Goal: Task Accomplishment & Management: Manage account settings

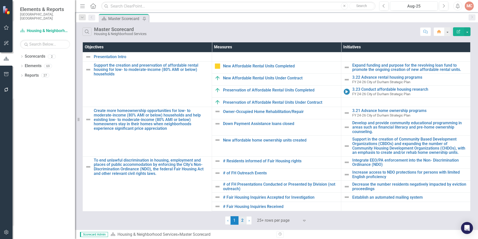
click at [242, 220] on link "2" at bounding box center [243, 220] width 8 height 9
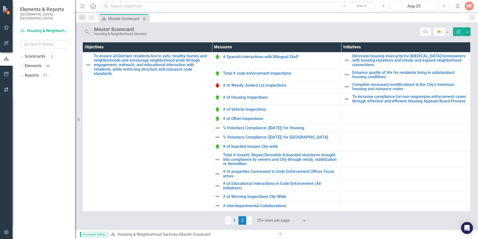
click at [233, 222] on link "1" at bounding box center [235, 220] width 8 height 9
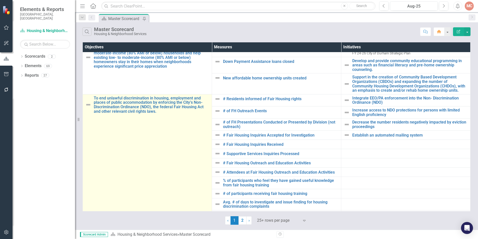
scroll to position [50, 0]
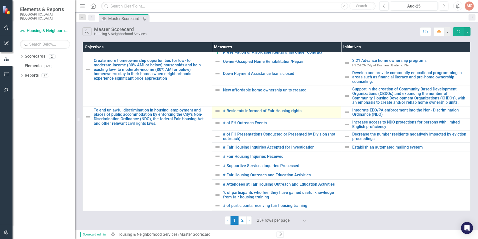
click at [241, 115] on td "# Residents informed of Fair Housing rights Edit Edit Measure Link Open Element" at bounding box center [276, 112] width 129 height 12
click at [242, 112] on link "# Residents informed of Fair Housing rights" at bounding box center [281, 111] width 116 height 5
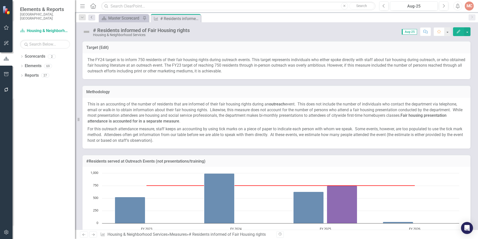
click at [92, 18] on icon "Previous" at bounding box center [92, 17] width 4 height 3
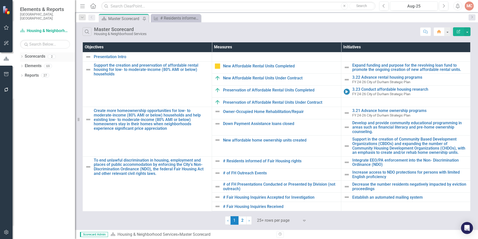
click at [22, 56] on icon "Dropdown" at bounding box center [22, 57] width 4 height 3
click at [25, 64] on div "Dropdown" at bounding box center [25, 66] width 4 height 4
click at [25, 63] on icon "Dropdown" at bounding box center [24, 65] width 3 height 4
drag, startPoint x: 25, startPoint y: 60, endPoint x: 23, endPoint y: 81, distance: 21.3
click at [23, 84] on icon "Dropdown" at bounding box center [22, 85] width 4 height 3
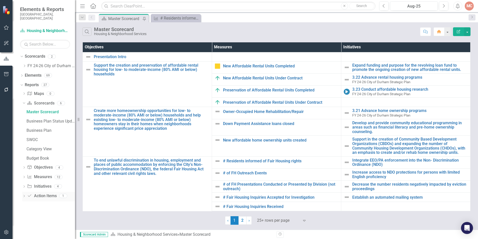
click at [24, 195] on icon "Dropdown" at bounding box center [24, 196] width 4 height 3
click at [24, 139] on icon "Dropdown" at bounding box center [23, 141] width 3 height 4
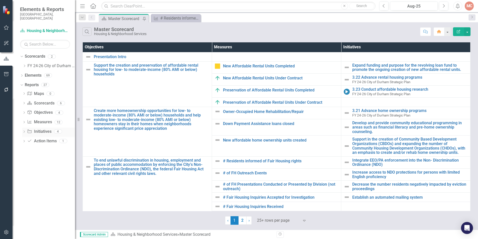
click at [24, 131] on icon "Dropdown" at bounding box center [24, 132] width 4 height 3
click at [24, 129] on icon "Dropdown" at bounding box center [23, 131] width 3 height 4
click at [24, 121] on icon at bounding box center [24, 122] width 1 height 2
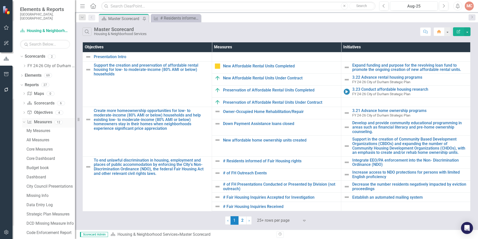
click at [24, 121] on icon at bounding box center [24, 121] width 2 height 1
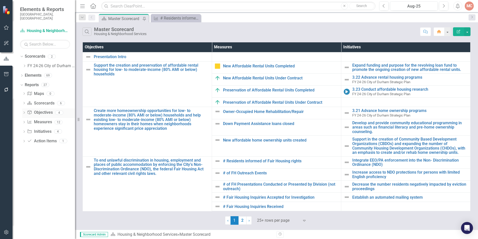
click at [25, 112] on icon "Dropdown" at bounding box center [24, 113] width 4 height 3
click at [25, 111] on icon "Dropdown" at bounding box center [23, 113] width 3 height 4
click at [23, 121] on icon "Dropdown" at bounding box center [24, 122] width 4 height 3
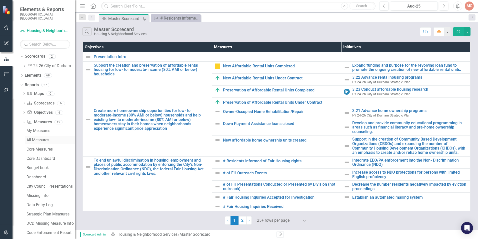
click at [38, 138] on div "All Measures" at bounding box center [51, 140] width 49 height 5
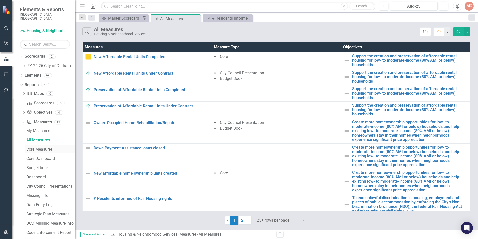
click at [46, 148] on link "Core Measures" at bounding box center [50, 149] width 50 height 8
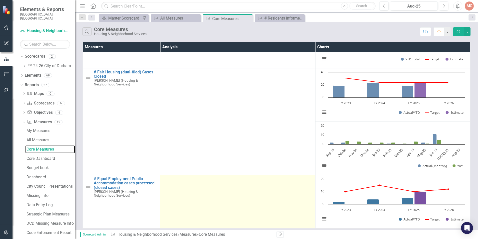
scroll to position [148, 0]
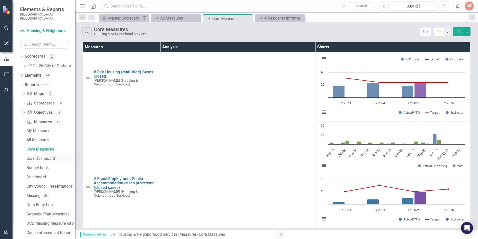
click at [52, 156] on div "Core Dashboard" at bounding box center [51, 158] width 49 height 5
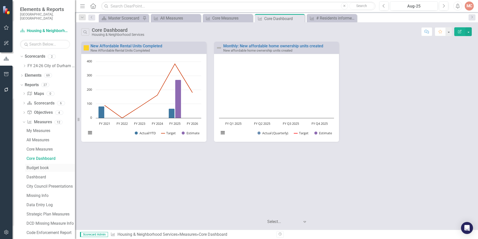
click at [43, 165] on div "Budget book" at bounding box center [51, 167] width 49 height 5
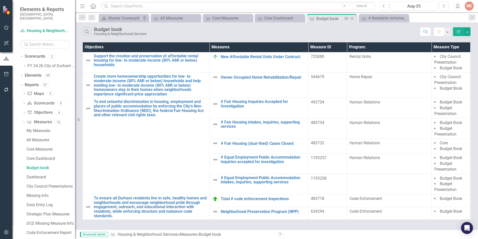
click at [354, 17] on icon "Close" at bounding box center [352, 19] width 5 height 4
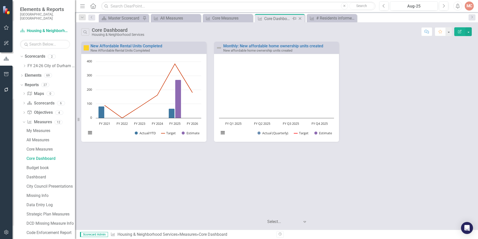
click at [300, 19] on icon "Close" at bounding box center [300, 19] width 5 height 4
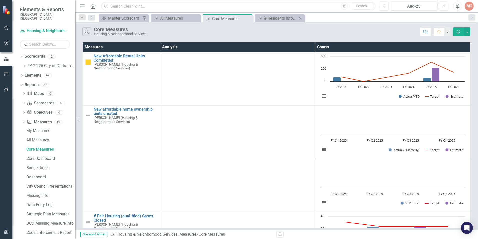
click at [301, 19] on icon at bounding box center [300, 18] width 3 height 3
click at [41, 156] on div "Core Dashboard" at bounding box center [51, 158] width 49 height 5
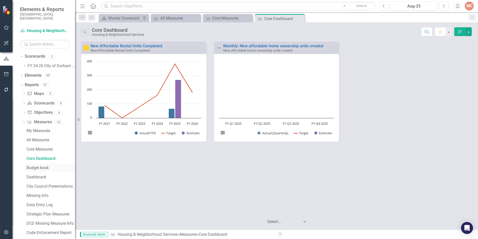
click at [39, 164] on link "Budget book" at bounding box center [50, 168] width 50 height 8
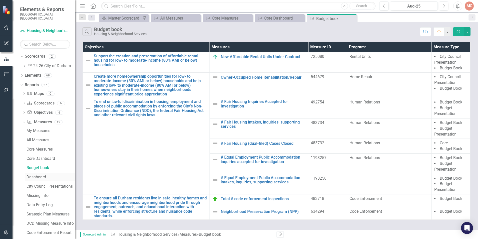
click at [35, 177] on link "Dashboard" at bounding box center [50, 177] width 50 height 8
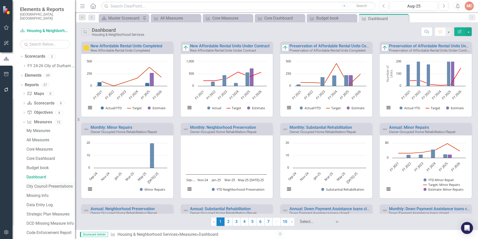
click at [42, 185] on link "City Council Presentations" at bounding box center [50, 186] width 50 height 8
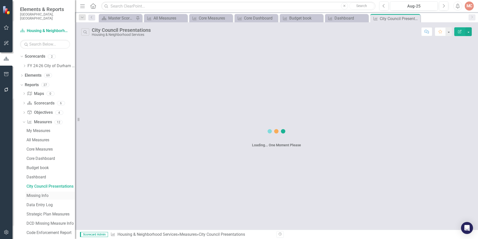
click at [40, 193] on div "Missing Info" at bounding box center [51, 195] width 49 height 5
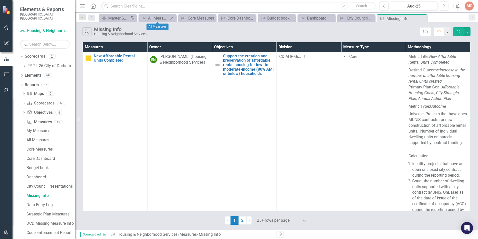
click at [173, 17] on icon "Close" at bounding box center [171, 18] width 5 height 4
click at [173, 17] on div "Core Measures" at bounding box center [170, 18] width 33 height 6
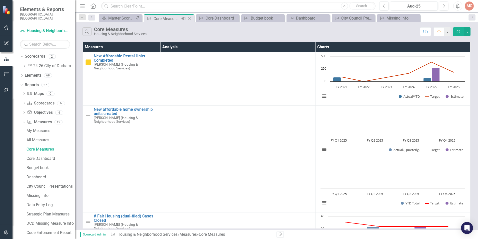
click at [190, 19] on icon "Close" at bounding box center [189, 19] width 5 height 4
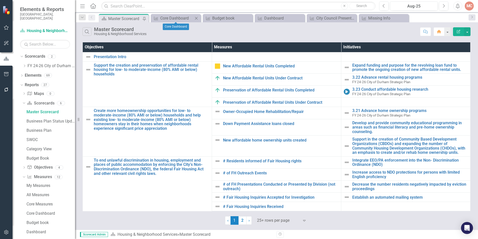
click at [196, 19] on icon "Close" at bounding box center [196, 18] width 5 height 4
click at [0, 0] on icon "Close" at bounding box center [0, 0] width 0 height 0
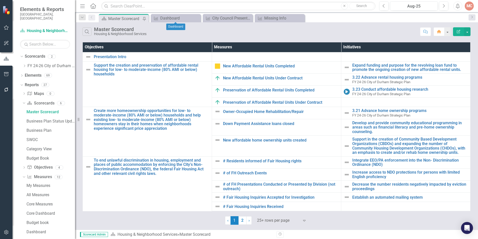
click at [0, 0] on icon "Close" at bounding box center [0, 0] width 0 height 0
click at [196, 19] on icon "Close" at bounding box center [196, 18] width 5 height 4
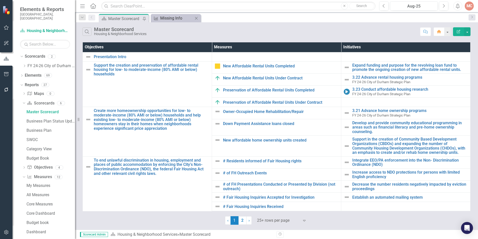
click at [180, 18] on div "Missing Info" at bounding box center [176, 18] width 33 height 6
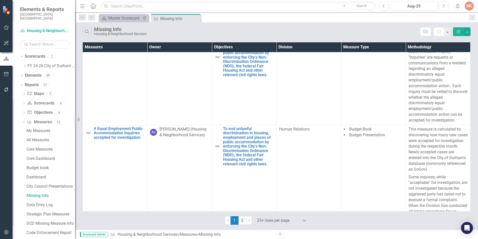
scroll to position [2827, 0]
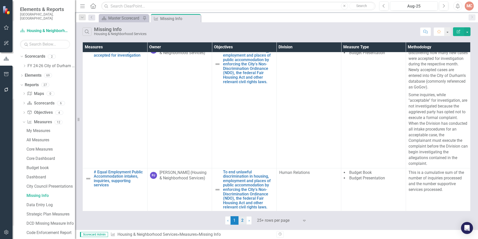
click at [245, 217] on link "2" at bounding box center [243, 220] width 8 height 9
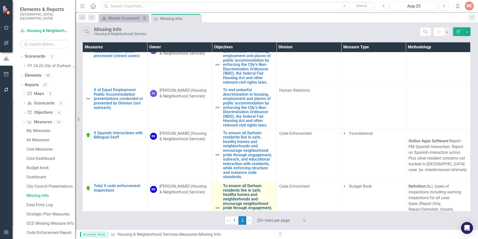
scroll to position [0, 0]
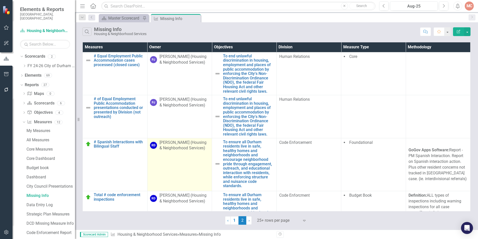
click at [177, 146] on div "[PERSON_NAME] (Housing & Neighborhood Services)" at bounding box center [185, 146] width 50 height 12
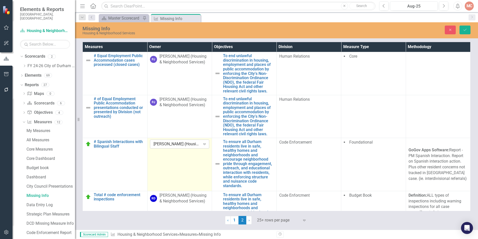
click at [177, 146] on div "[PERSON_NAME] (Housing & Neighborhood Services)" at bounding box center [177, 144] width 47 height 6
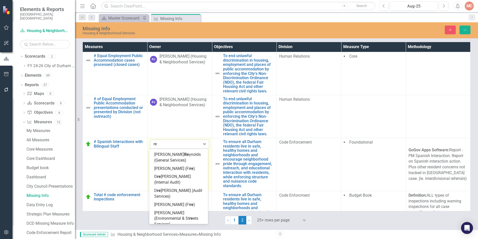
scroll to position [323, 0]
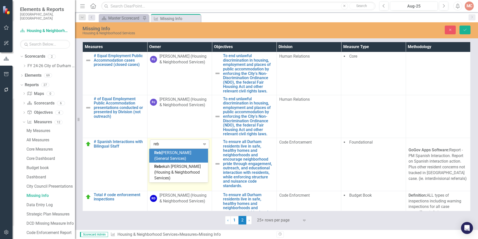
type input "rebe"
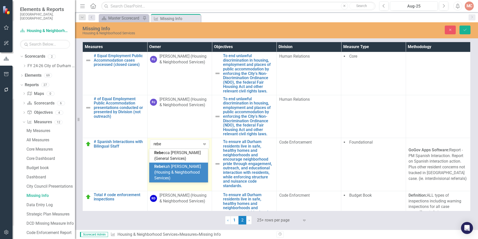
click at [178, 166] on span "Rebe kah [PERSON_NAME] (Housing & Neighborhood Services)" at bounding box center [177, 172] width 47 height 16
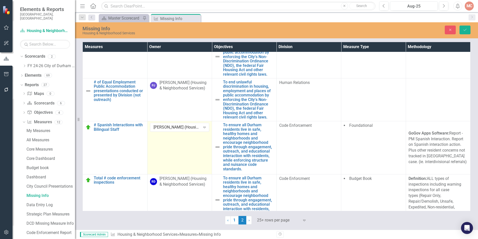
scroll to position [25, 0]
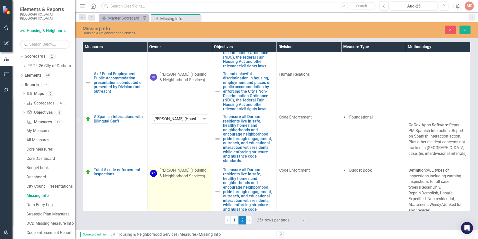
click at [191, 173] on div "[PERSON_NAME] (Housing & Neighborhood Services)" at bounding box center [185, 173] width 50 height 12
drag, startPoint x: 191, startPoint y: 173, endPoint x: 188, endPoint y: 173, distance: 2.8
click at [188, 173] on div "[PERSON_NAME] (Housing & Neighborhood Services)" at bounding box center [177, 172] width 47 height 6
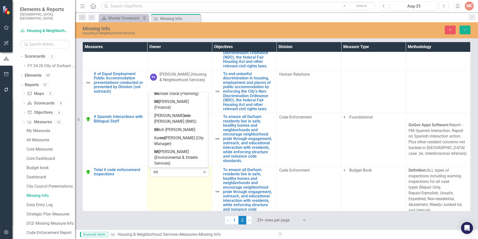
scroll to position [578, 0]
type input "mix"
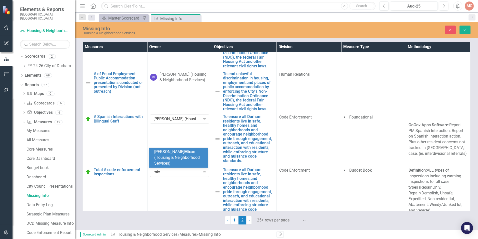
click at [173, 161] on span "[PERSON_NAME] Mix on (Housing & Neighborhood Services)" at bounding box center [177, 157] width 46 height 16
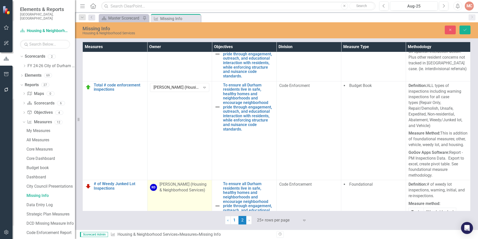
scroll to position [125, 0]
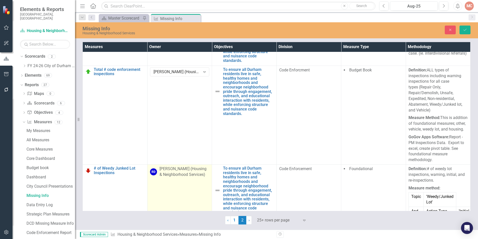
click at [165, 177] on div "[PERSON_NAME] (Housing & Neighborhood Services)" at bounding box center [185, 172] width 50 height 12
click at [165, 173] on div "[PERSON_NAME] (Housing & Neighborhood Services)" at bounding box center [177, 171] width 47 height 6
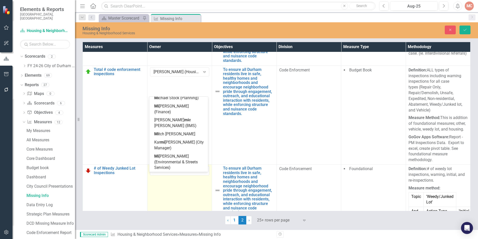
scroll to position [578, 0]
type input "mix"
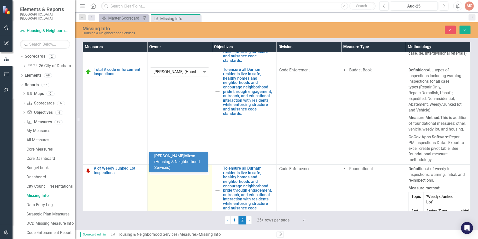
click at [168, 166] on span "[PERSON_NAME] Mix on (Housing & Neighborhood Services)" at bounding box center [177, 161] width 46 height 16
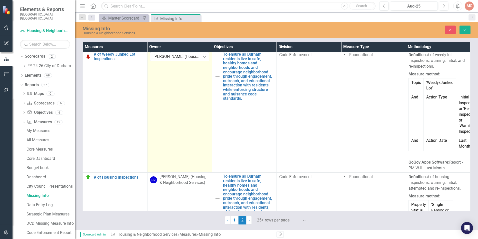
scroll to position [250, 0]
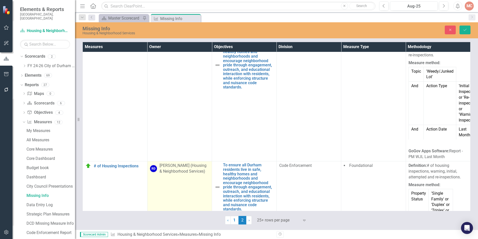
click at [169, 173] on div "[PERSON_NAME] (Housing & Neighborhood Services)" at bounding box center [185, 169] width 50 height 12
click at [169, 170] on div "[PERSON_NAME] (Housing & Neighborhood Services)" at bounding box center [177, 167] width 47 height 6
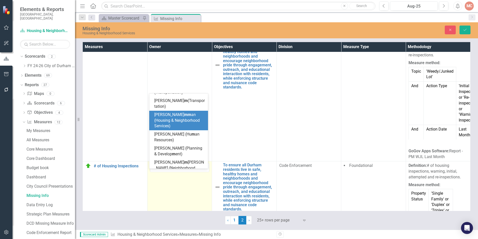
scroll to position [578, 0]
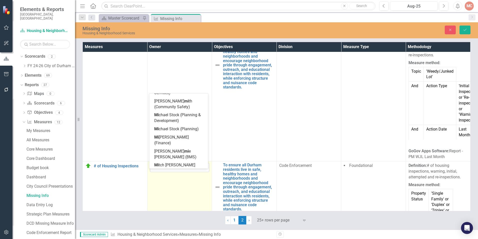
type input "mix"
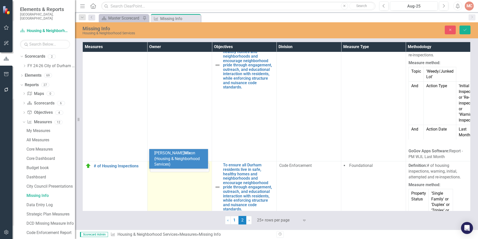
scroll to position [0, 0]
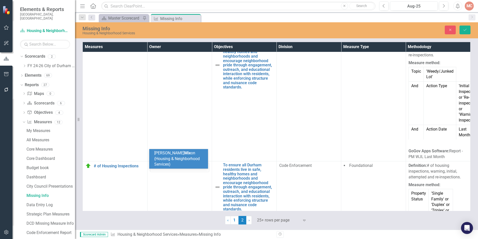
click at [171, 164] on span "[PERSON_NAME] Mix on (Housing & Neighborhood Services)" at bounding box center [177, 158] width 46 height 16
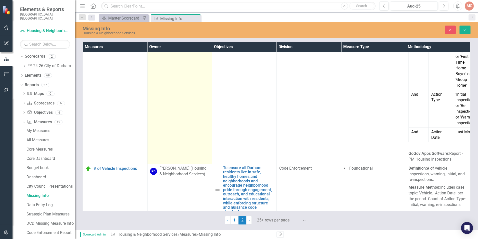
scroll to position [525, 0]
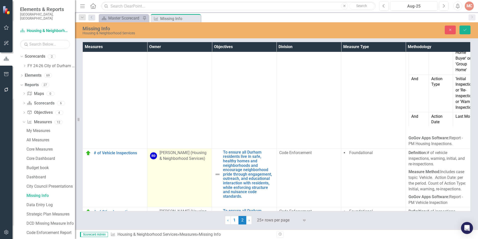
click at [170, 161] on div "[PERSON_NAME] (Housing & Neighborhood Services)" at bounding box center [185, 156] width 50 height 12
drag, startPoint x: 170, startPoint y: 164, endPoint x: 169, endPoint y: 161, distance: 3.0
click at [169, 157] on div "[PERSON_NAME] (Housing & Neighborhood Services)" at bounding box center [177, 154] width 47 height 6
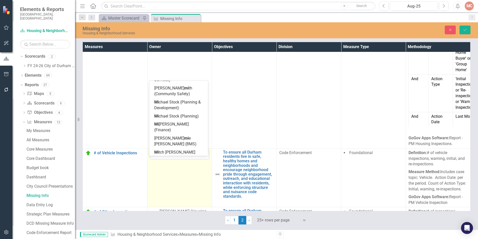
scroll to position [0, 0]
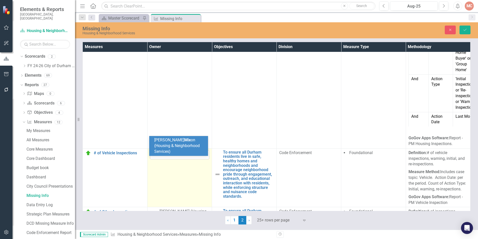
type input "mixo"
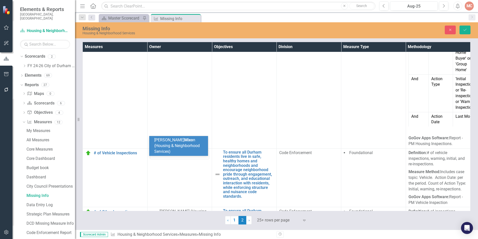
click at [170, 153] on span "[PERSON_NAME] Mixo n (Housing & Neighborhood Services)" at bounding box center [177, 145] width 46 height 16
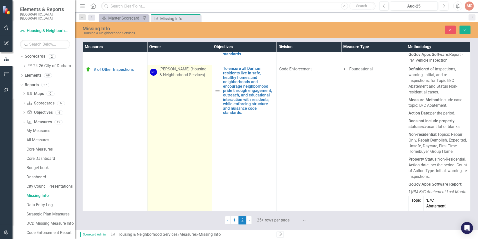
scroll to position [675, 0]
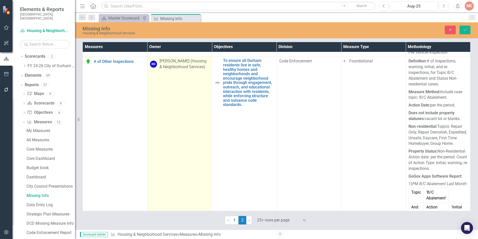
click at [172, 69] on div "[PERSON_NAME] (Housing & Neighborhood Services)" at bounding box center [185, 64] width 50 height 12
click at [172, 66] on div "[PERSON_NAME] (Housing & Neighborhood Services)" at bounding box center [177, 63] width 47 height 6
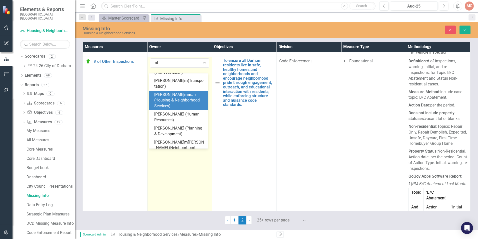
scroll to position [578, 0]
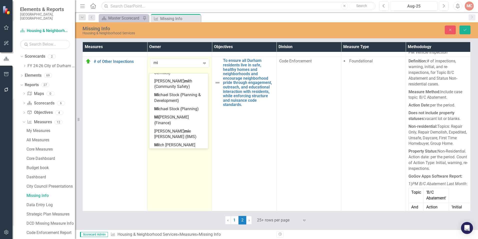
type input "mix"
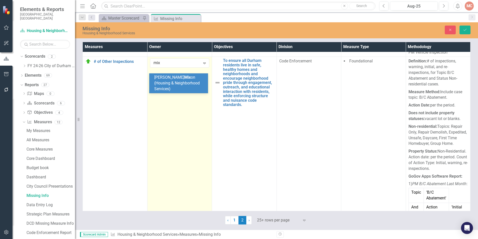
click at [184, 78] on span "Mix" at bounding box center [187, 77] width 7 height 5
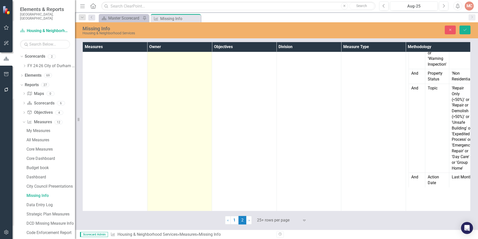
scroll to position [1050, 0]
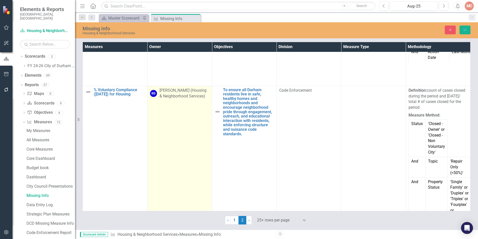
click at [169, 99] on div "[PERSON_NAME] (Housing & Neighborhood Services)" at bounding box center [185, 94] width 50 height 12
drag, startPoint x: 169, startPoint y: 108, endPoint x: 166, endPoint y: 105, distance: 4.4
click at [166, 95] on div "[PERSON_NAME] (Housing & Neighborhood Services)" at bounding box center [177, 92] width 47 height 6
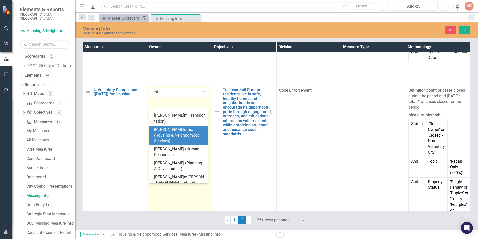
scroll to position [578, 0]
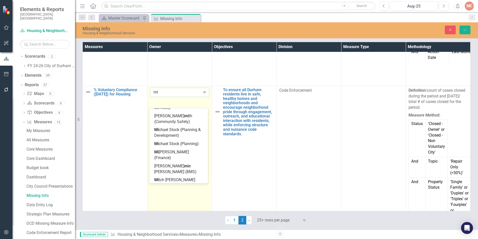
type input "mix"
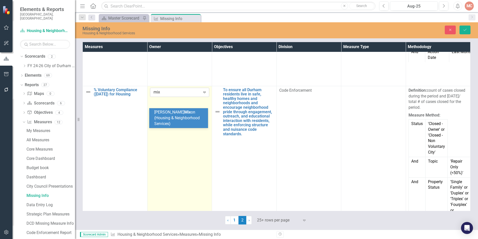
scroll to position [0, 0]
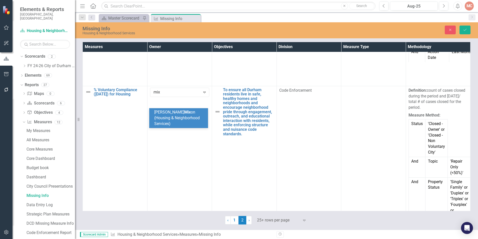
click at [184, 114] on span "Mix" at bounding box center [187, 112] width 7 height 5
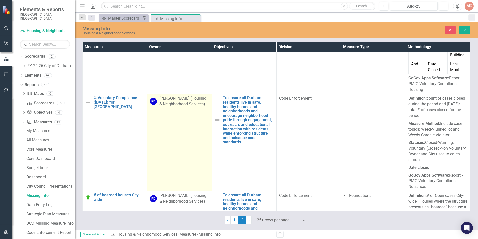
scroll to position [1225, 0]
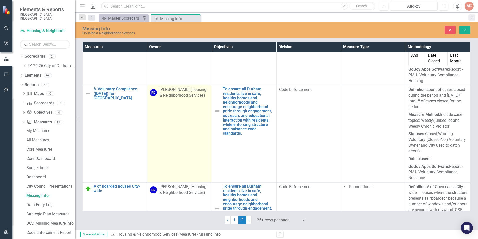
click at [164, 98] on div "[PERSON_NAME] (Housing & Neighborhood Services)" at bounding box center [185, 93] width 50 height 12
click at [164, 94] on div "[PERSON_NAME] (Housing & Neighborhood Services)" at bounding box center [177, 92] width 47 height 6
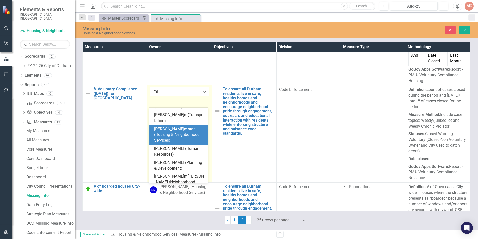
scroll to position [578, 0]
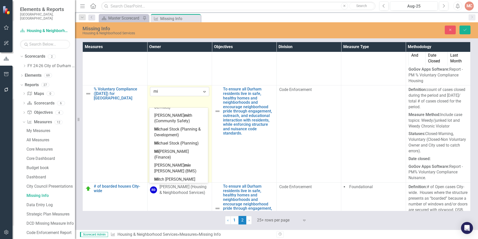
type input "mix"
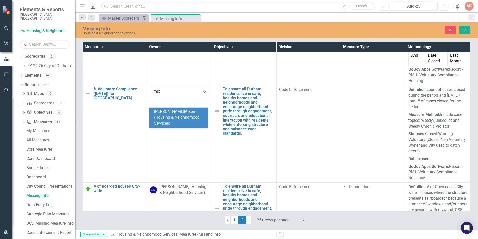
click at [180, 115] on span "[PERSON_NAME] Mix on (Housing & Neighborhood Services)" at bounding box center [177, 117] width 46 height 16
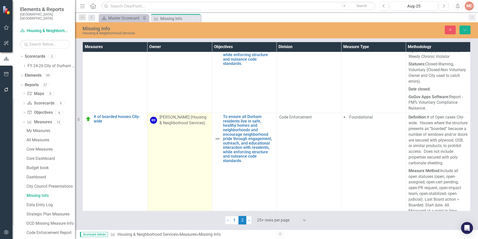
scroll to position [1300, 0]
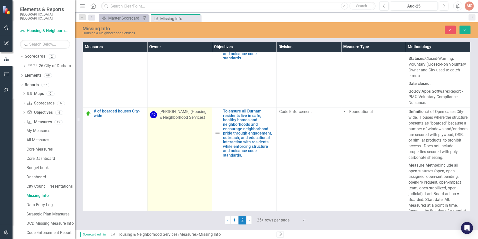
click at [177, 120] on div "[PERSON_NAME] (Housing & Neighborhood Services)" at bounding box center [185, 115] width 50 height 12
click at [176, 116] on div "[PERSON_NAME] (Housing & Neighborhood Services)" at bounding box center [177, 114] width 47 height 6
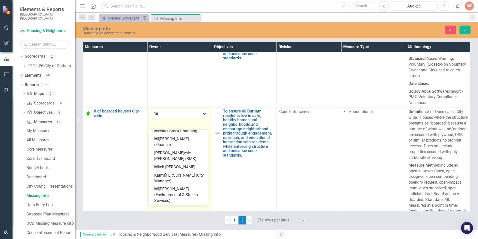
scroll to position [578, 0]
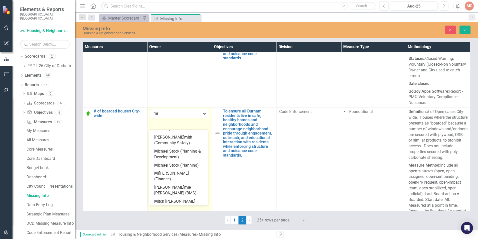
type input "mix"
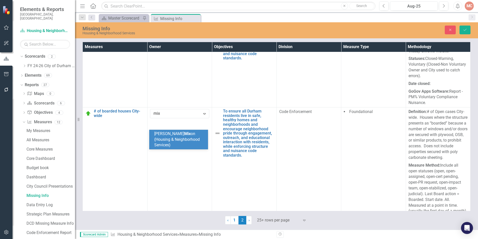
click at [184, 134] on span "Mix" at bounding box center [187, 133] width 7 height 5
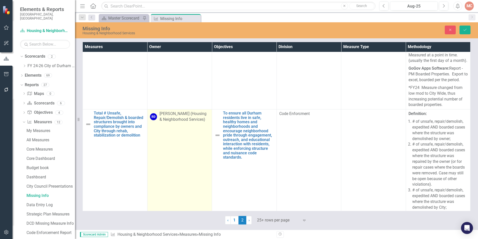
click at [170, 122] on div "[PERSON_NAME] (Housing & Neighborhood Services)" at bounding box center [185, 117] width 50 height 12
click at [170, 118] on div "[PERSON_NAME] (Housing & Neighborhood Services)" at bounding box center [177, 116] width 47 height 6
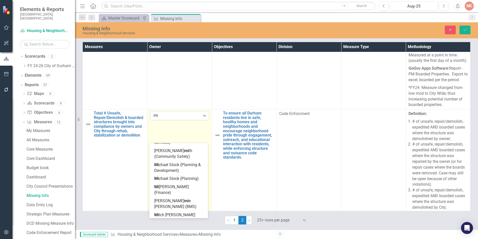
type input "mix"
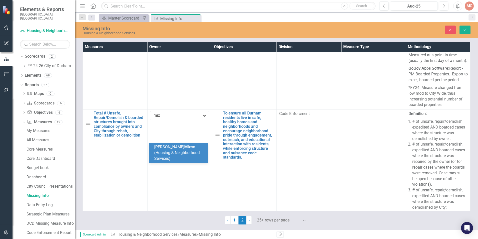
click at [174, 151] on span "[PERSON_NAME] Mix on (Housing & Neighborhood Services)" at bounding box center [177, 152] width 46 height 16
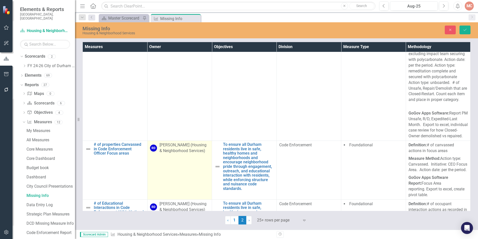
click at [180, 154] on div "[PERSON_NAME] (Housing & Neighborhood Services)" at bounding box center [185, 148] width 50 height 12
click at [179, 154] on div "[PERSON_NAME] (Housing & Neighborhood Services)" at bounding box center [185, 148] width 50 height 12
click at [178, 150] on div "[PERSON_NAME] (Housing & Neighborhood Services)" at bounding box center [177, 147] width 47 height 6
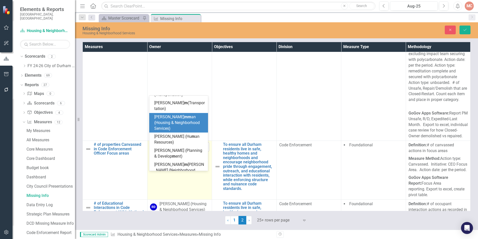
scroll to position [578, 0]
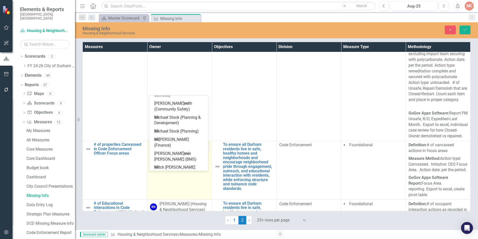
type input "mix"
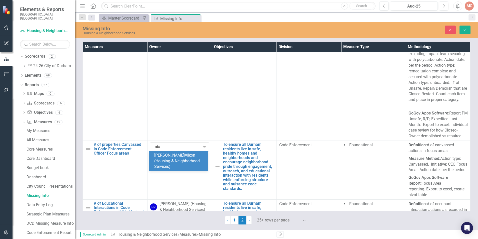
click at [175, 163] on div "[PERSON_NAME] Mix on (Housing & Neighborhood Services)" at bounding box center [179, 160] width 51 height 17
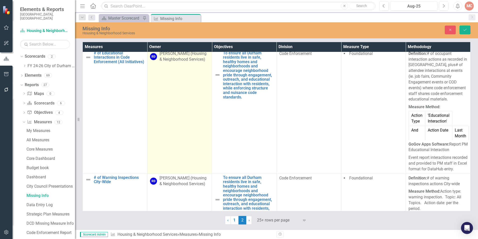
click at [177, 62] on div "[PERSON_NAME] (Housing & Neighborhood Services)" at bounding box center [185, 57] width 50 height 12
drag, startPoint x: 177, startPoint y: 84, endPoint x: 172, endPoint y: 86, distance: 4.9
click at [172, 58] on div "[PERSON_NAME] (Housing & Neighborhood Services)" at bounding box center [177, 55] width 47 height 6
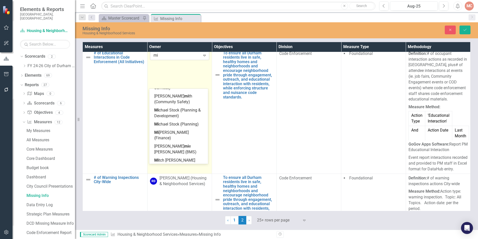
type input "mix"
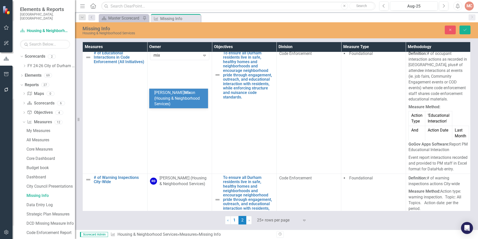
click at [176, 98] on span "[PERSON_NAME] Mix on (Housing & Neighborhood Services)" at bounding box center [177, 98] width 46 height 16
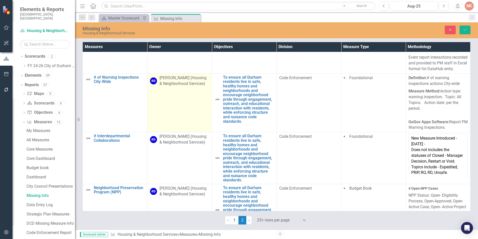
click at [170, 87] on div "[PERSON_NAME] (Housing & Neighborhood Services)" at bounding box center [185, 81] width 50 height 12
click at [169, 82] on div "[PERSON_NAME] (Housing & Neighborhood Services)" at bounding box center [177, 80] width 47 height 6
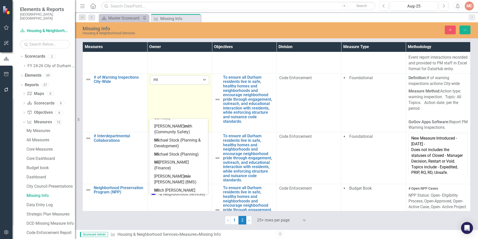
type input "mix"
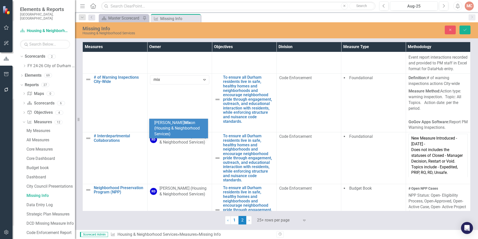
click at [184, 123] on span "Mix" at bounding box center [187, 122] width 7 height 5
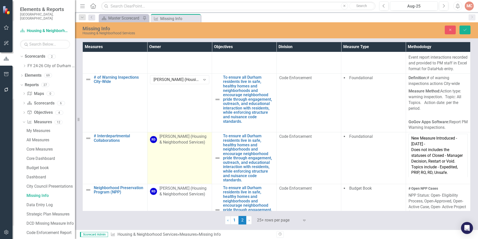
click at [175, 145] on div "[PERSON_NAME] (Housing & Neighborhood Services)" at bounding box center [185, 140] width 50 height 12
drag, startPoint x: 175, startPoint y: 178, endPoint x: 171, endPoint y: 171, distance: 7.9
click at [171, 141] on div "[PERSON_NAME] (Housing & Neighborhood Services)" at bounding box center [177, 138] width 47 height 6
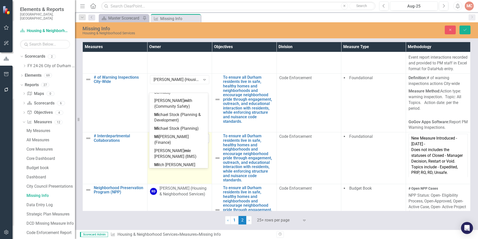
type input "mix"
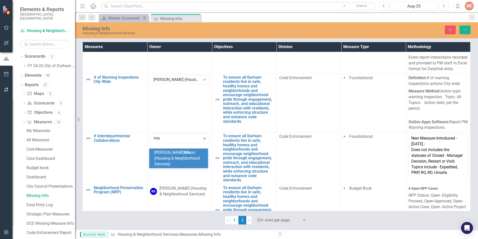
click at [173, 160] on div "[PERSON_NAME] Mix on (Housing & Neighborhood Services)" at bounding box center [179, 158] width 51 height 17
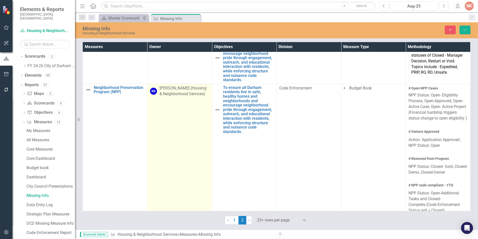
click at [173, 97] on div "[PERSON_NAME] (Housing & Neighborhood Services)" at bounding box center [185, 91] width 50 height 12
drag, startPoint x: 173, startPoint y: 129, endPoint x: 159, endPoint y: 127, distance: 14.4
click at [159, 93] on div "[PERSON_NAME] (Housing & Neighborhood Services)" at bounding box center [177, 90] width 47 height 6
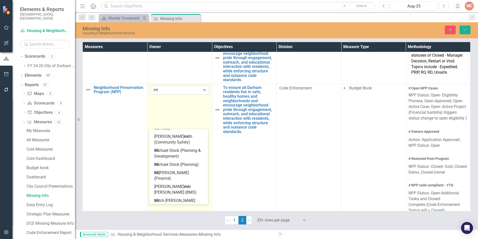
type input "mix"
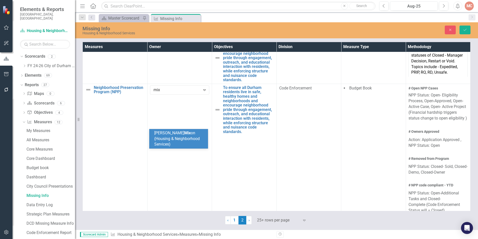
click at [176, 137] on span "[PERSON_NAME] Mix on (Housing & Neighborhood Services)" at bounding box center [177, 138] width 46 height 16
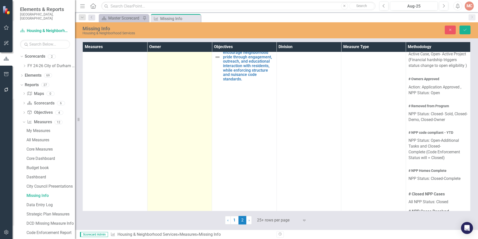
scroll to position [2082, 0]
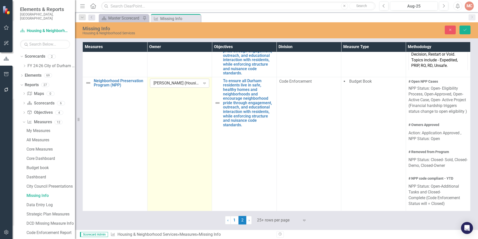
click at [173, 86] on div "[PERSON_NAME] (Housing & Neighborhood Services)" at bounding box center [177, 83] width 47 height 6
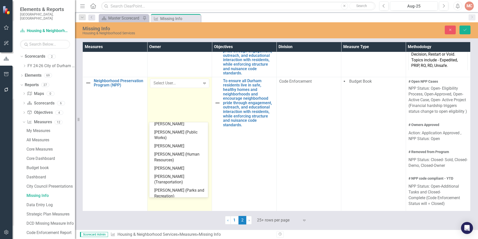
scroll to position [4727, 0]
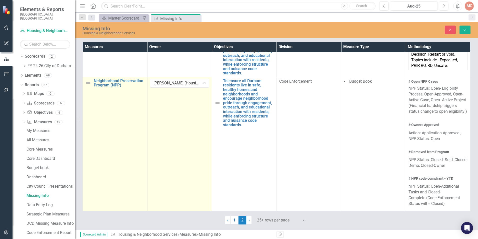
click at [126, 134] on td "Neighborhood Preservation Program (NPP) Edit Edit Measure Link Open Element" at bounding box center [115, 194] width 65 height 234
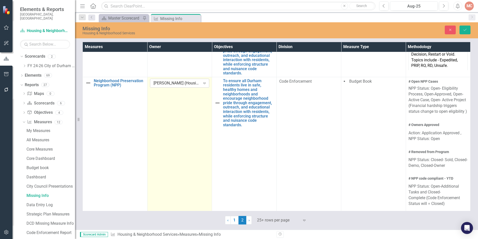
click at [166, 86] on div "[PERSON_NAME] (Housing & Neighborhood Services)" at bounding box center [177, 83] width 47 height 6
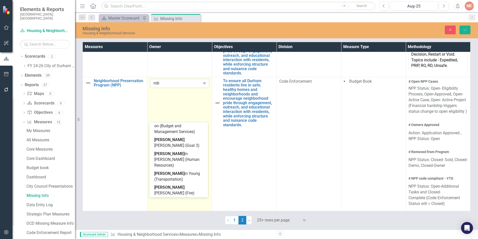
scroll to position [0, 0]
type input "[PERSON_NAME]"
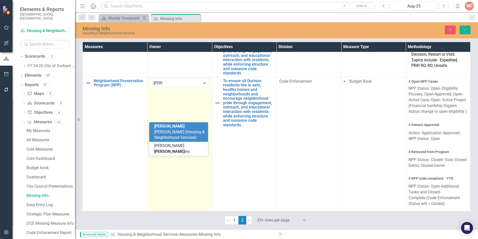
click at [170, 127] on span "[PERSON_NAME] (Housing & Neighborhood Services)" at bounding box center [179, 132] width 51 height 16
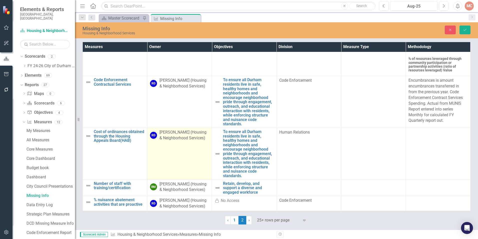
scroll to position [2357, 0]
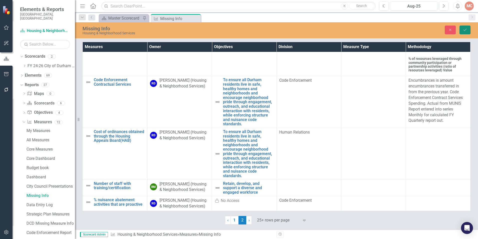
click at [465, 32] on button "Save" at bounding box center [465, 30] width 11 height 9
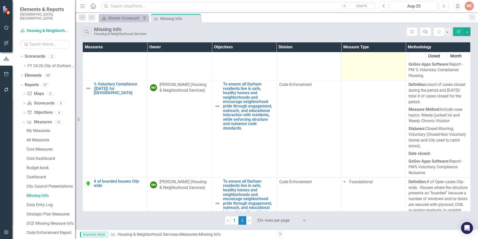
scroll to position [1300, 0]
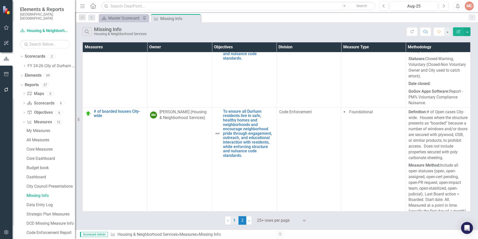
click at [237, 222] on link "1" at bounding box center [235, 220] width 8 height 9
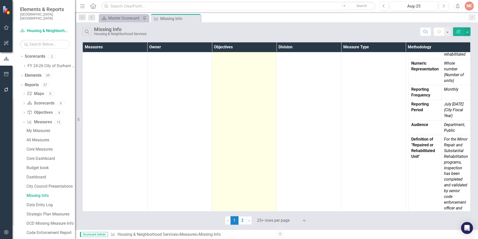
scroll to position [1076, 0]
